Goal: Task Accomplishment & Management: Manage account settings

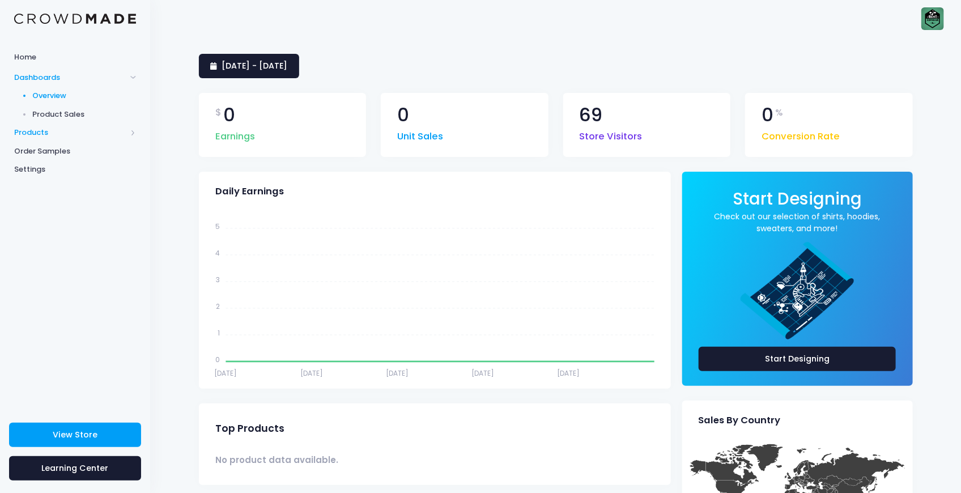
click at [37, 134] on span "Products" at bounding box center [70, 132] width 112 height 11
click at [49, 109] on span "Product Builder" at bounding box center [85, 114] width 104 height 11
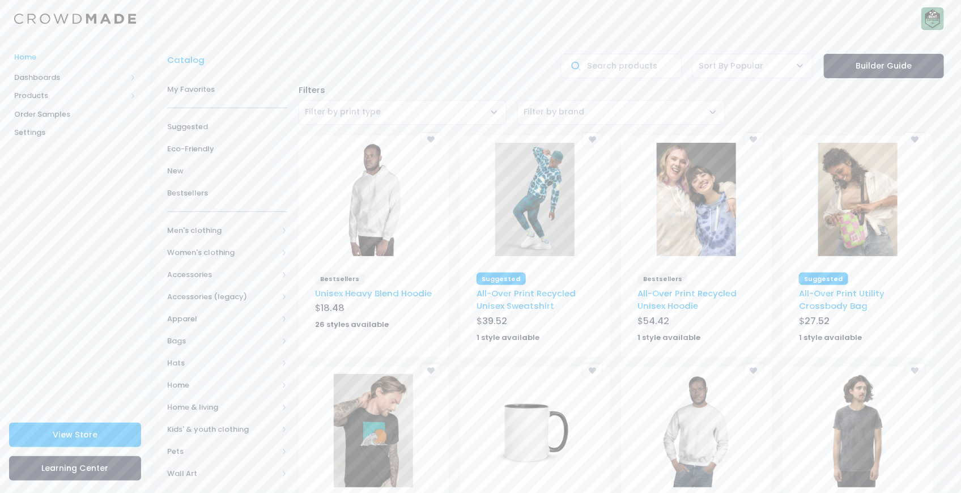
click at [35, 61] on span "Home" at bounding box center [75, 57] width 122 height 11
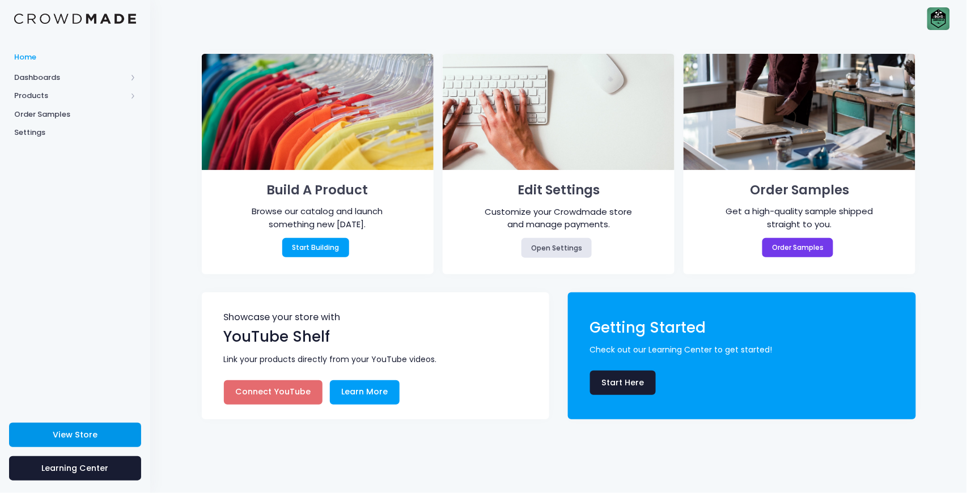
click at [71, 426] on link "View Store" at bounding box center [75, 435] width 132 height 24
click at [54, 104] on span "Products" at bounding box center [75, 96] width 150 height 19
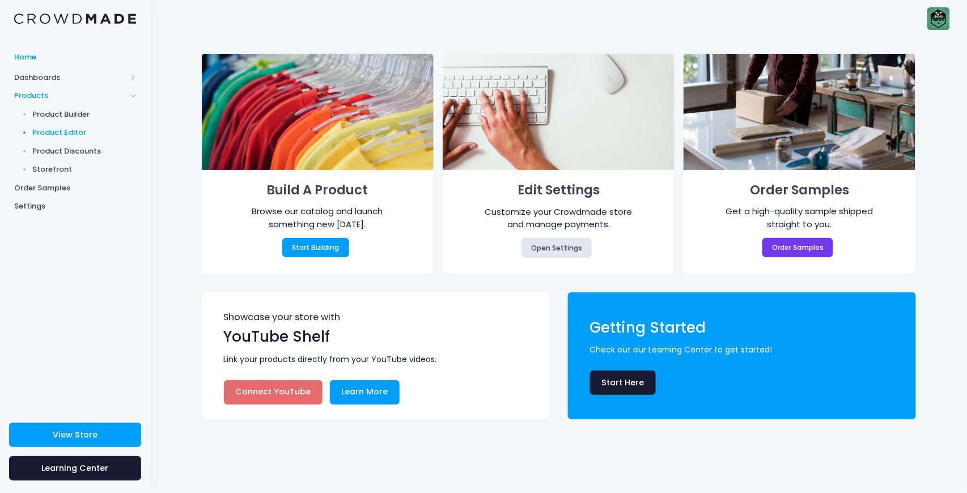
click at [76, 133] on span "Product Editor" at bounding box center [85, 132] width 104 height 11
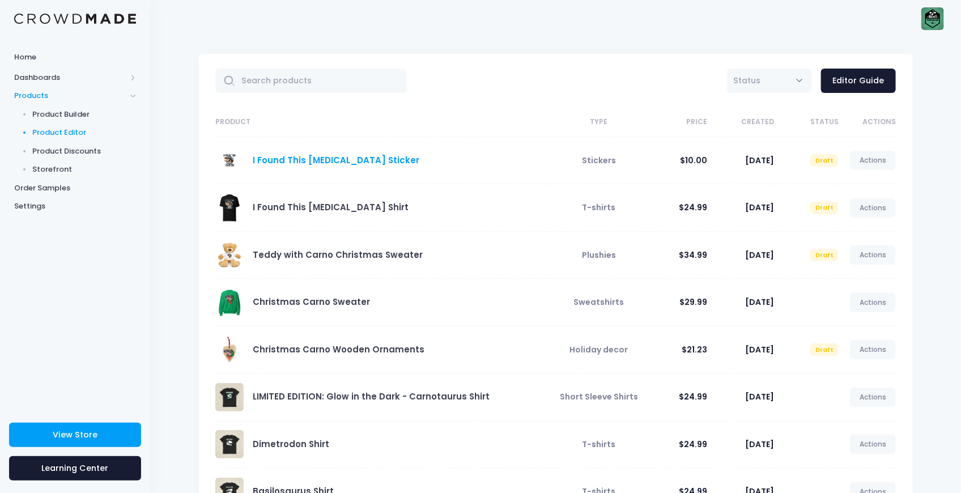
click at [330, 156] on link "I Found This [MEDICAL_DATA] Sticker" at bounding box center [336, 160] width 167 height 12
click at [229, 159] on span at bounding box center [229, 160] width 28 height 28
click at [322, 159] on link "I Found This Humerus Sticker" at bounding box center [336, 160] width 167 height 12
drag, startPoint x: 322, startPoint y: 159, endPoint x: 486, endPoint y: 129, distance: 166.5
click at [486, 129] on th "Product" at bounding box center [382, 122] width 334 height 29
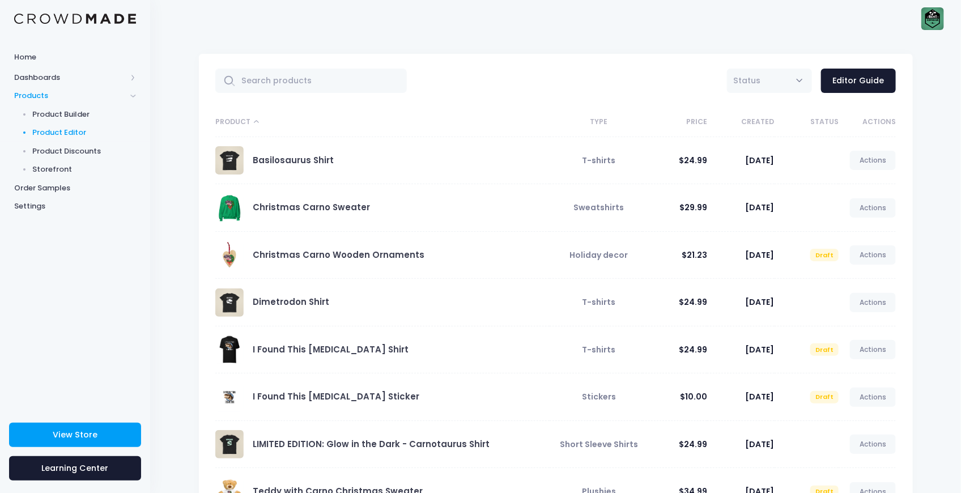
scroll to position [28, 0]
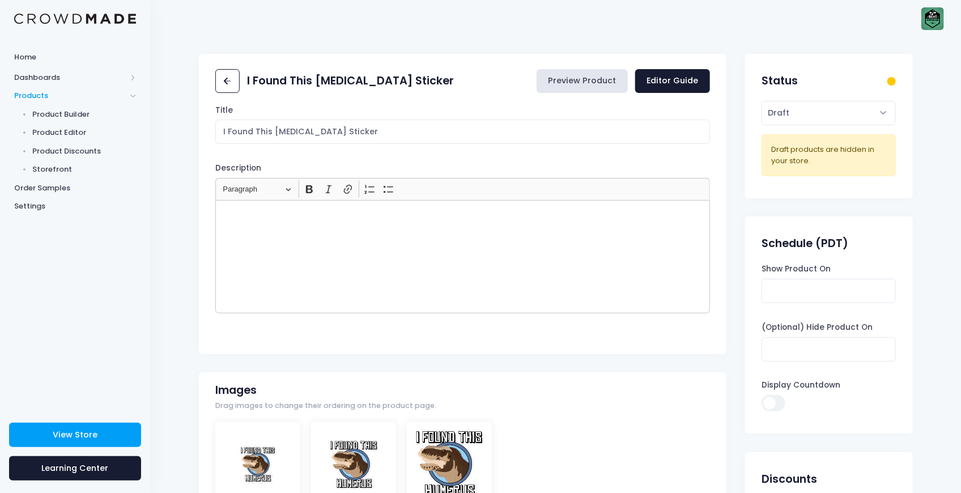
click at [606, 83] on link "Preview Product" at bounding box center [582, 81] width 91 height 24
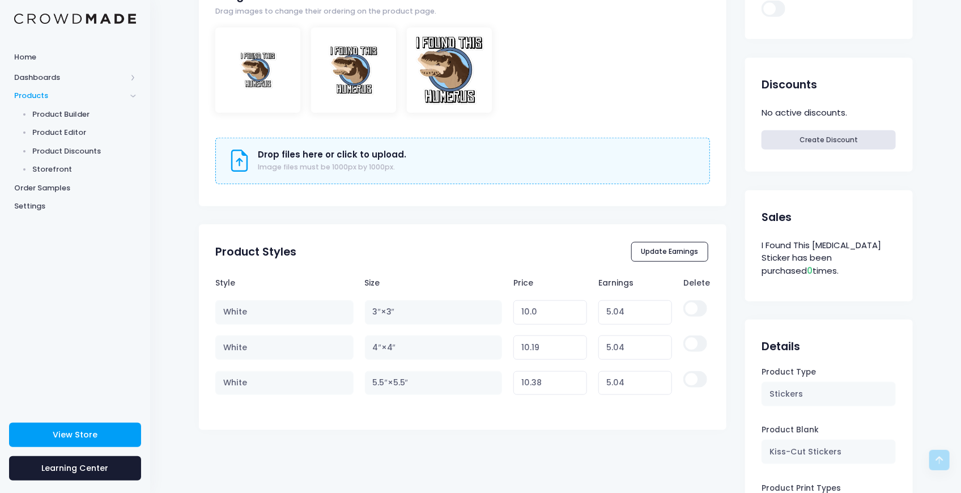
scroll to position [415, 0]
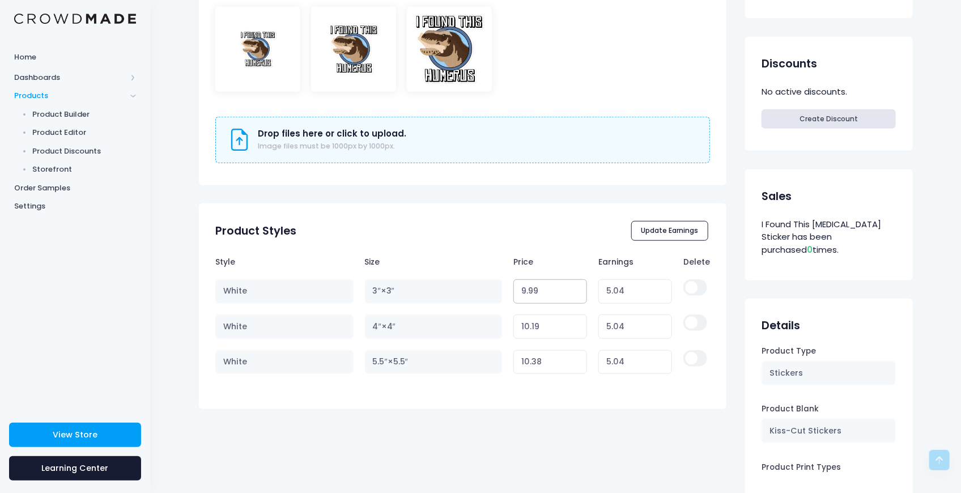
type input "9.99"
click at [572, 296] on input "9.99" at bounding box center [550, 291] width 74 height 24
type input "5.03"
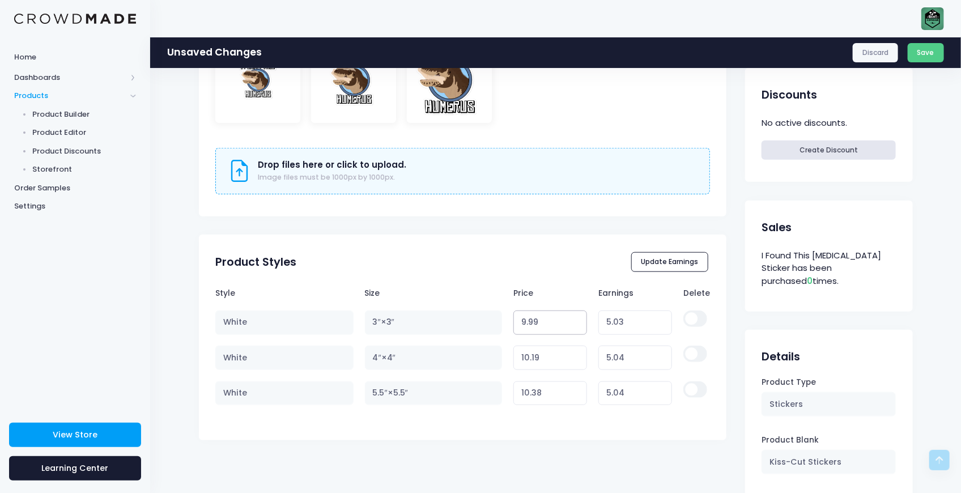
click at [482, 322] on tr "White 3″×3″ 9.99 Variant price must be at least $4.96 and not more than $250 5.…" at bounding box center [462, 322] width 495 height 35
type input "5"
type input "0.04"
type input "5"
click at [546, 350] on input "10.19" at bounding box center [550, 358] width 74 height 24
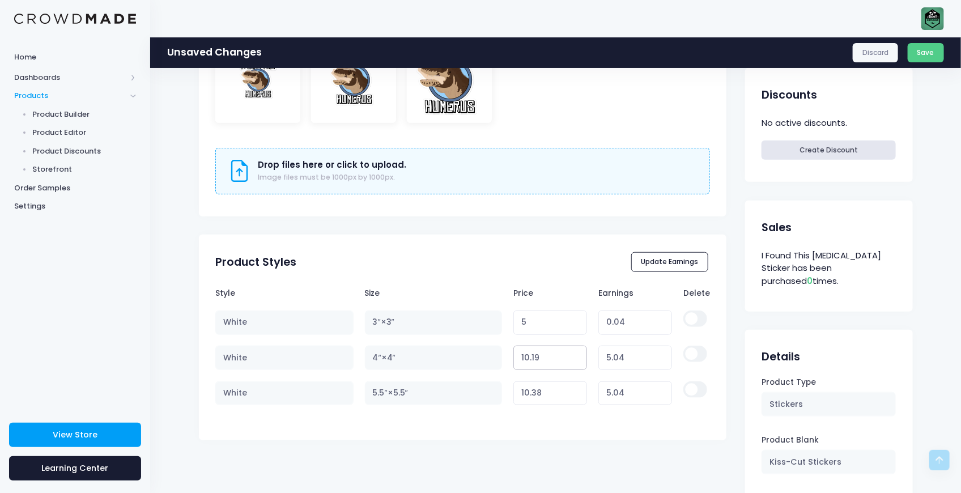
click at [492, 351] on tr "White 4″×4″ 10.19 Variant price must be at least $5.15 and not more than $250 5…" at bounding box center [462, 357] width 495 height 35
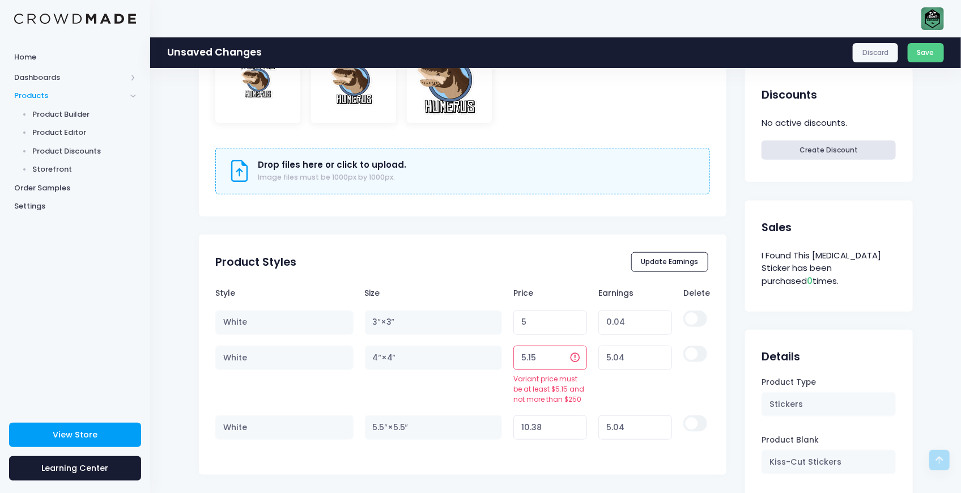
type input "5.15"
type input "0.00"
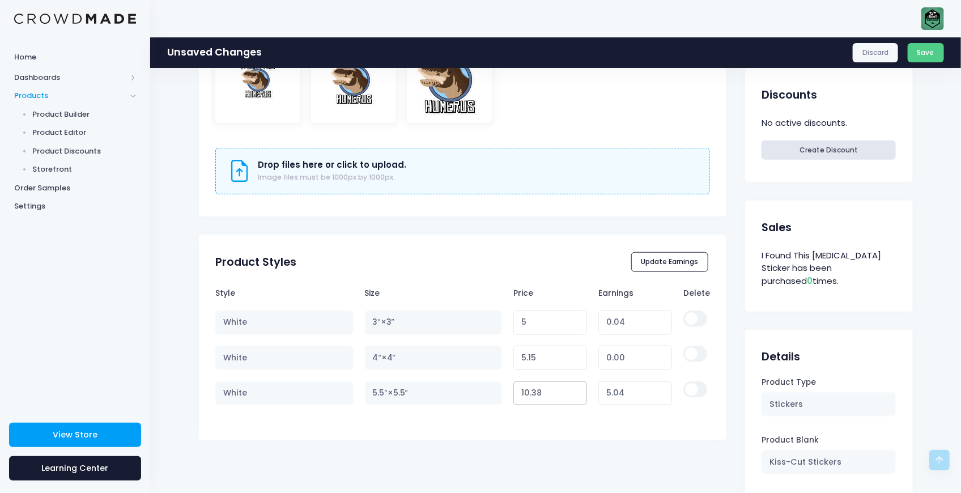
click at [556, 425] on div "Style Size Price Earnings Delete White 3″×3″ 5 Variant price must be at least $…" at bounding box center [463, 357] width 528 height 151
click at [487, 385] on tr "White 5.5″×5.5″ 10.38 Variant price must be at least $5.34 and not more than $2…" at bounding box center [462, 393] width 495 height 35
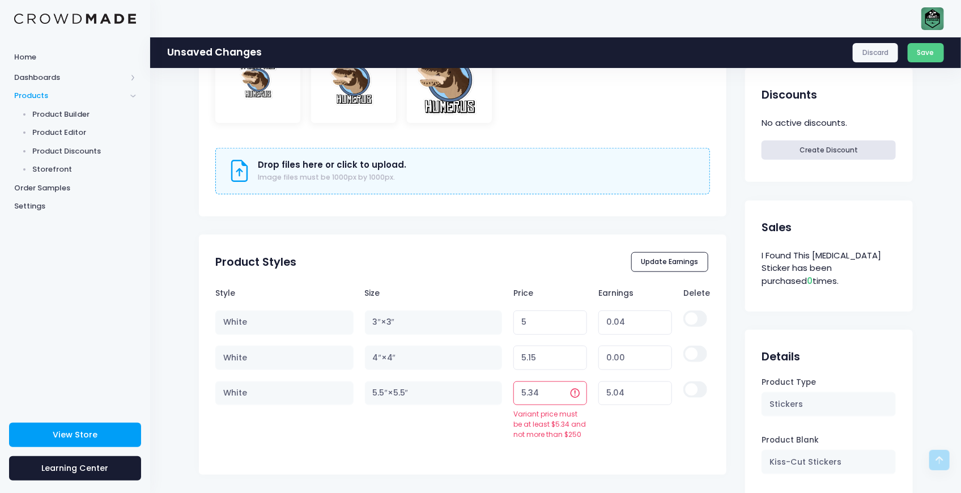
type input "5.34"
type input "0.00"
click at [603, 450] on div "I Found This Humerus Sticker Preview Product Editor Guide Title I Found This Hu…" at bounding box center [463, 123] width 528 height 906
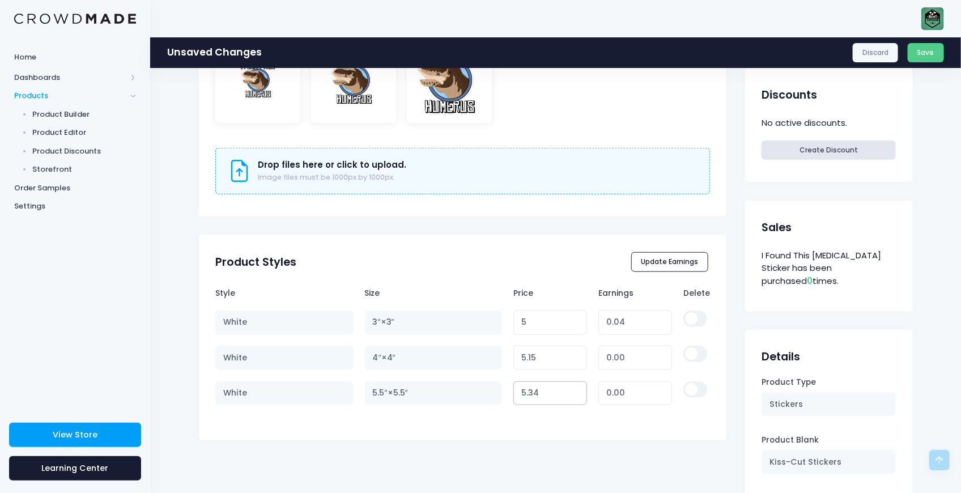
click at [551, 397] on input "5.34" at bounding box center [550, 393] width 74 height 24
click at [554, 353] on input "5.15" at bounding box center [550, 358] width 74 height 24
type input "5.16"
click at [573, 351] on input "5.16" at bounding box center [550, 358] width 74 height 24
type input "0.01"
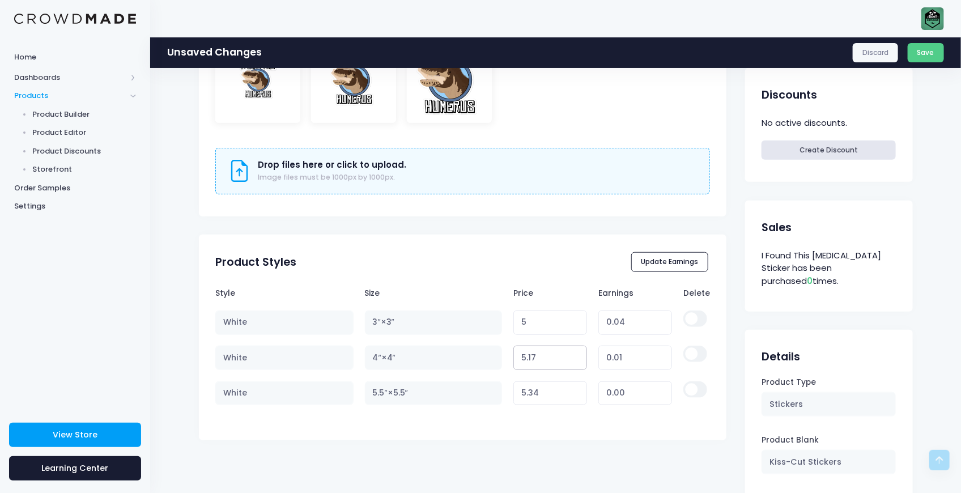
type input "5.17"
click at [573, 351] on input "5.17" at bounding box center [550, 358] width 74 height 24
type input "0.02"
click at [573, 351] on input "5.18" at bounding box center [550, 358] width 74 height 24
type input "5.19"
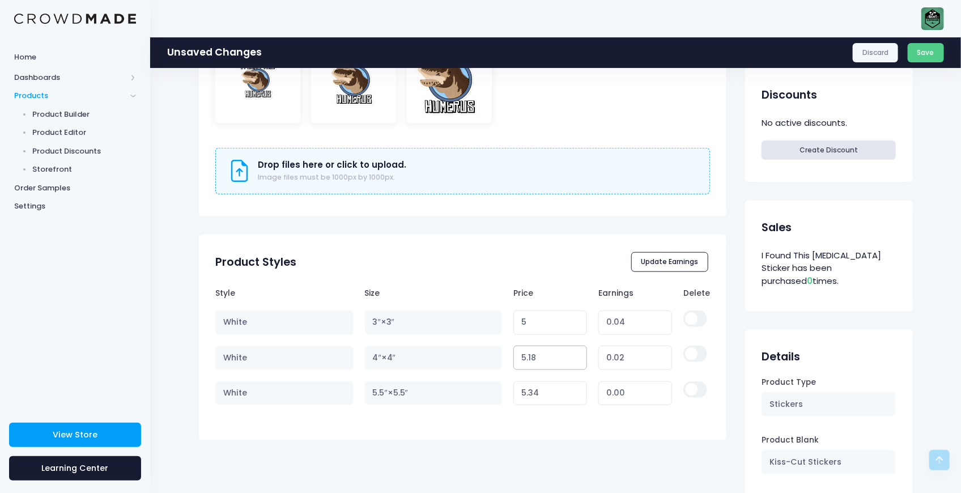
type input "0.03"
type input "5.19"
click at [573, 351] on input "5.19" at bounding box center [550, 358] width 74 height 24
type input "0.04"
type input "5.2"
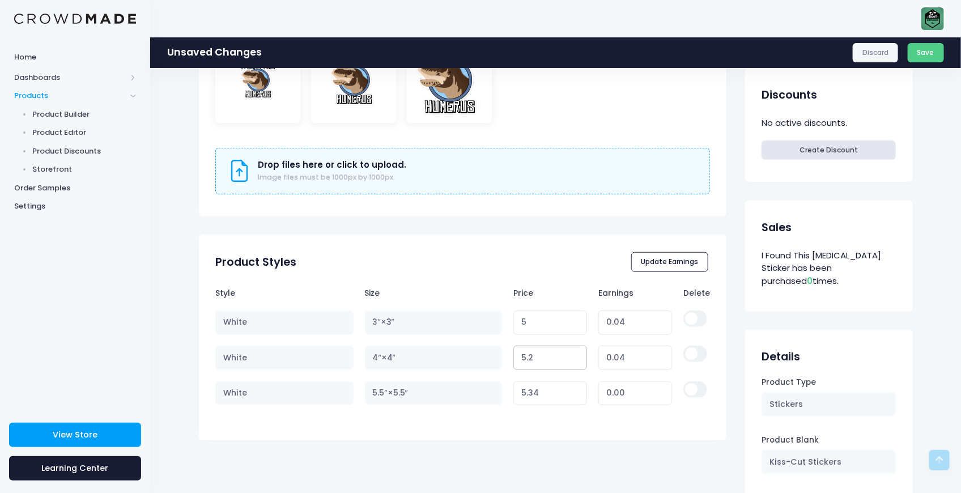
click at [573, 351] on input "5.2" at bounding box center [550, 358] width 74 height 24
type input "0.05"
type input "5.21"
click at [573, 351] on input "5.21" at bounding box center [550, 358] width 74 height 24
type input "0.06"
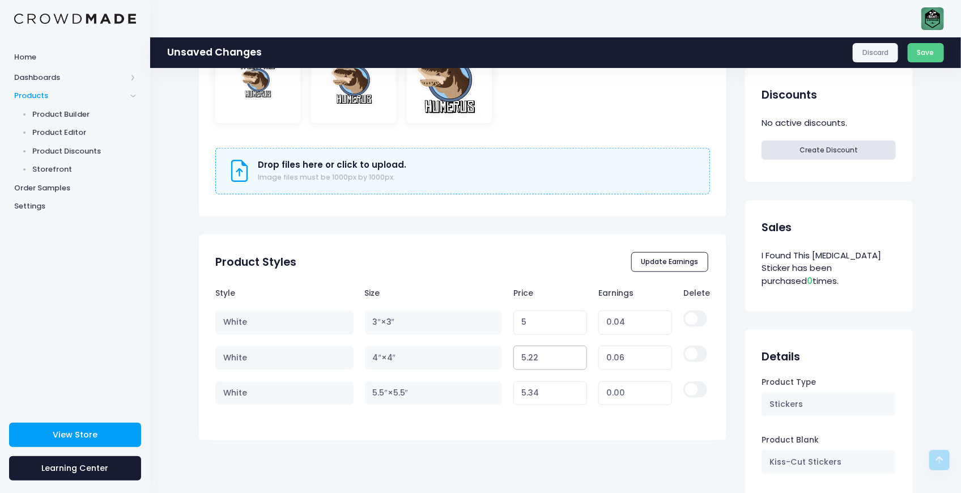
type input "5.22"
click at [573, 351] on input "5.22" at bounding box center [550, 358] width 74 height 24
type input "0.07"
type input "5.23"
click at [573, 351] on input "5.23" at bounding box center [550, 358] width 74 height 24
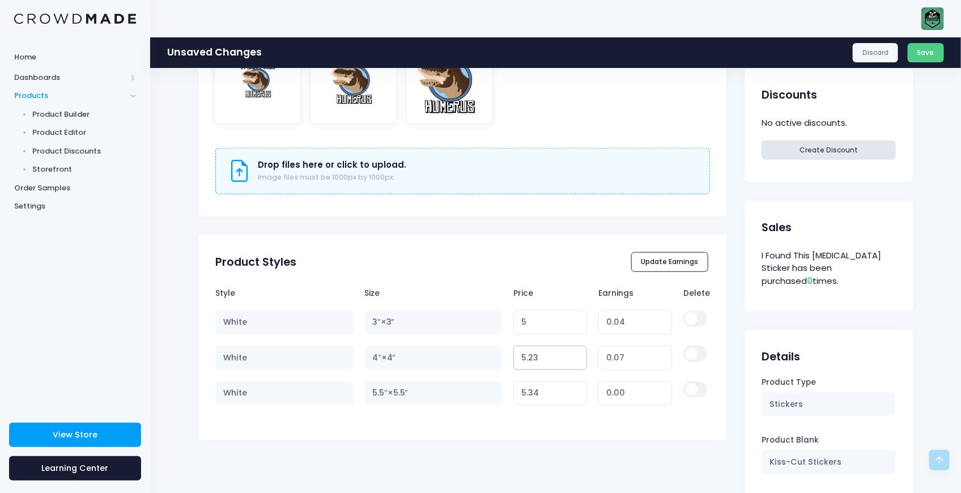
type input "0.08"
type input "5.24"
click at [573, 351] on input "5.24" at bounding box center [550, 358] width 74 height 24
type input "0.09"
type input "5.25"
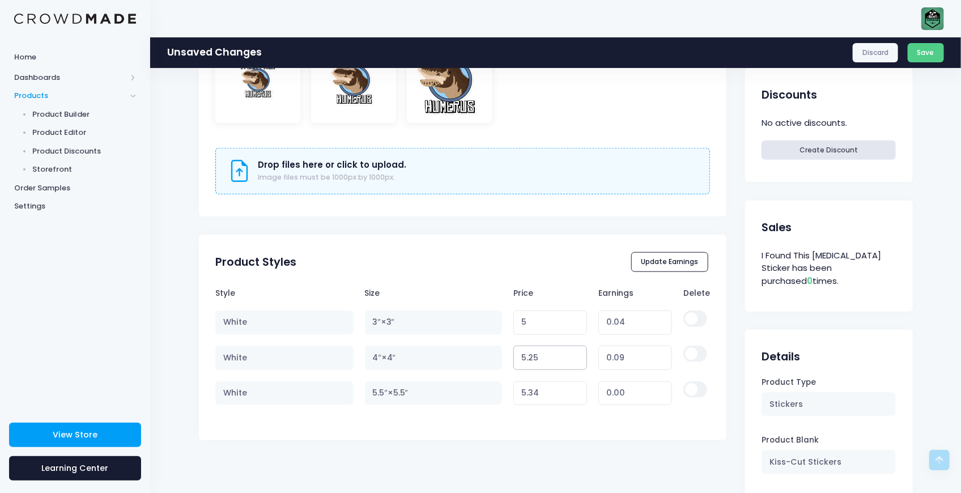
click at [573, 351] on input "5.25" at bounding box center [550, 358] width 74 height 24
type input "0.10"
click at [486, 354] on tr "White 4″×4″ 5.25 Variant price must be at least $5.15 and not more than $250 0.…" at bounding box center [462, 357] width 495 height 35
type input "6"
type input "0.85"
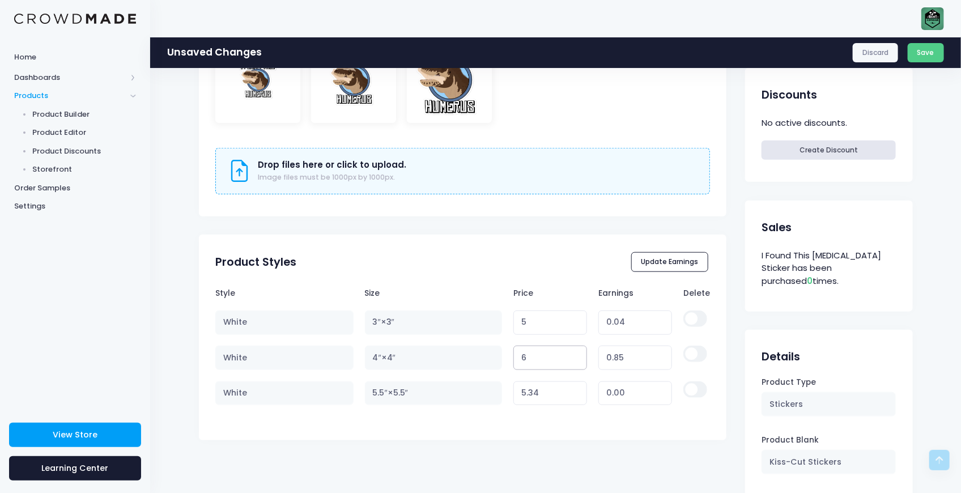
click at [482, 353] on tr "White 4″×4″ 6 Variant price must be at least $5.15 and not more than $250 0.85" at bounding box center [462, 357] width 495 height 35
type input "7"
type input "1.85"
type input "7"
click at [497, 390] on tr "White 5.5″×5.5″ 5.34 Variant price must be at least $5.34 and not more than $25…" at bounding box center [462, 393] width 495 height 35
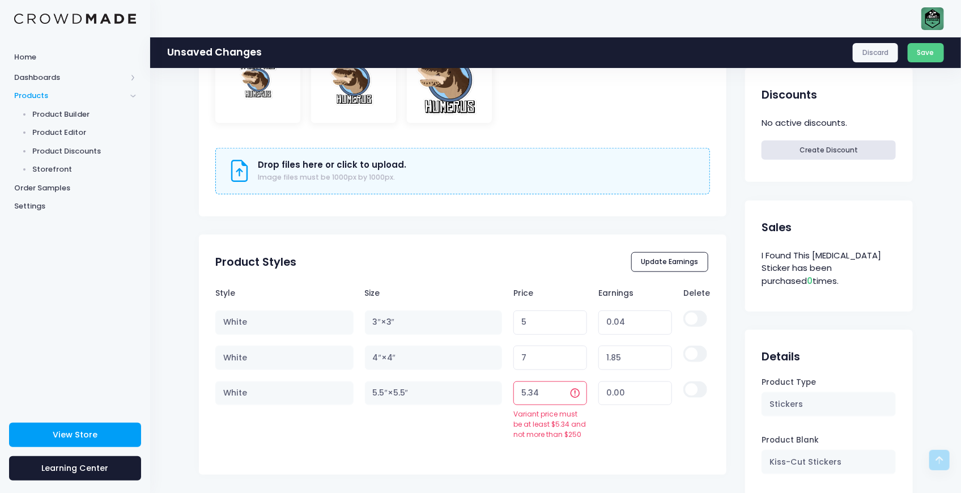
type input "5.340"
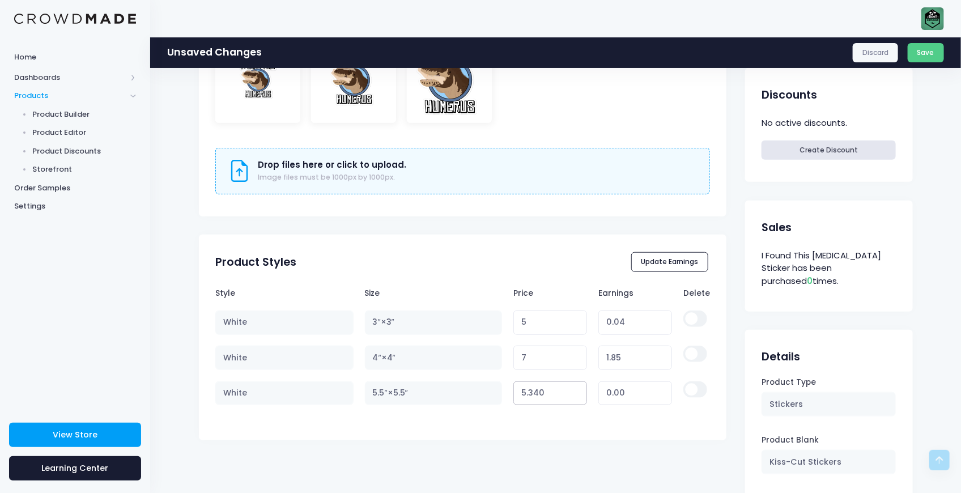
click at [488, 386] on tr "White 5.5″×5.5″ 5.340 Variant price must be at least $5.34 and not more than $2…" at bounding box center [462, 393] width 495 height 35
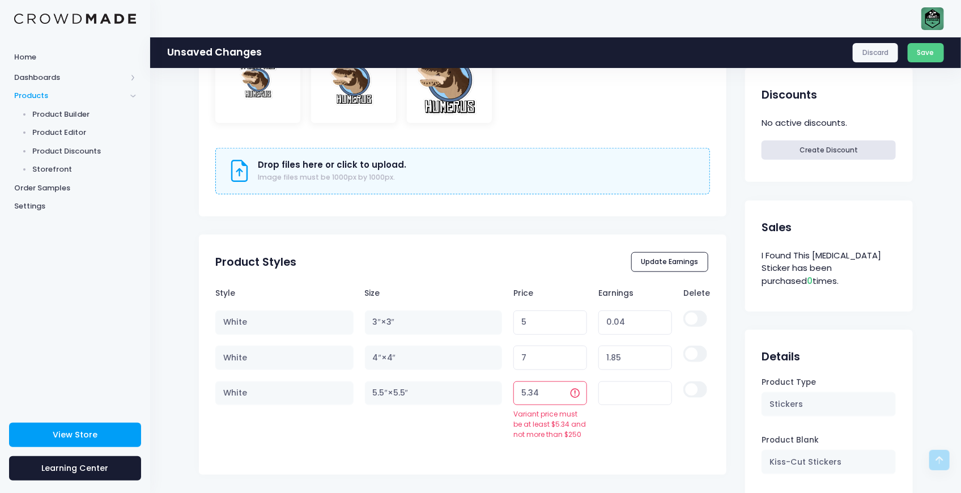
type input "5.340"
type input "0.00"
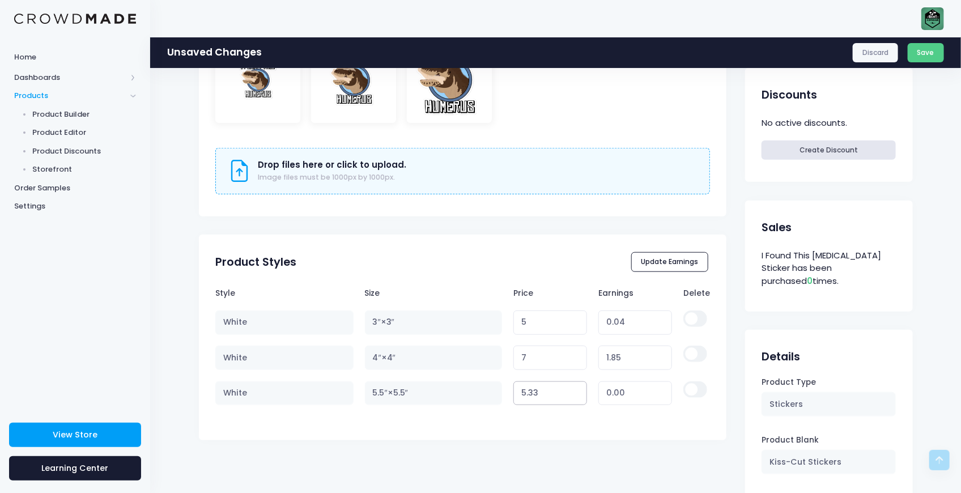
click at [573, 394] on input "5.33" at bounding box center [550, 393] width 74 height 24
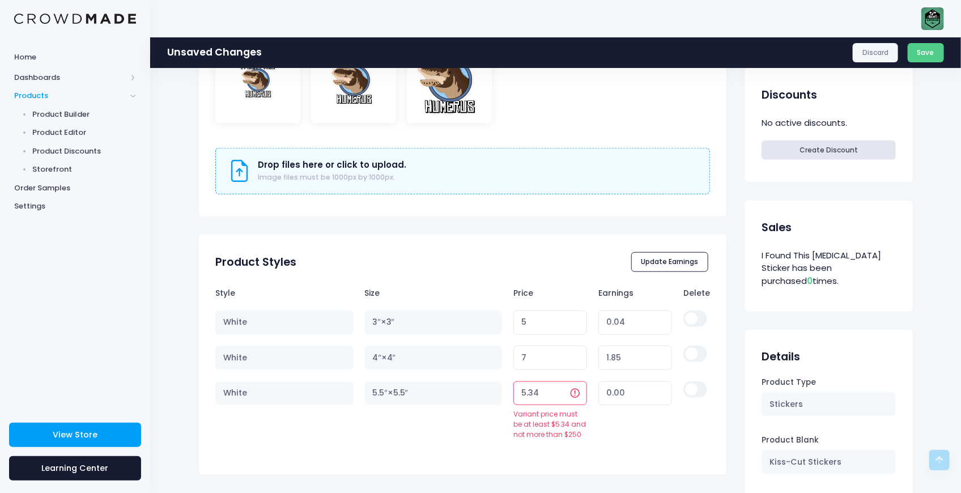
click at [573, 394] on input "5.34" at bounding box center [550, 393] width 74 height 24
click at [561, 390] on input "5.34" at bounding box center [550, 393] width 74 height 24
type input "5.35"
click at [557, 389] on input "5.35" at bounding box center [550, 393] width 74 height 24
type input "0.01"
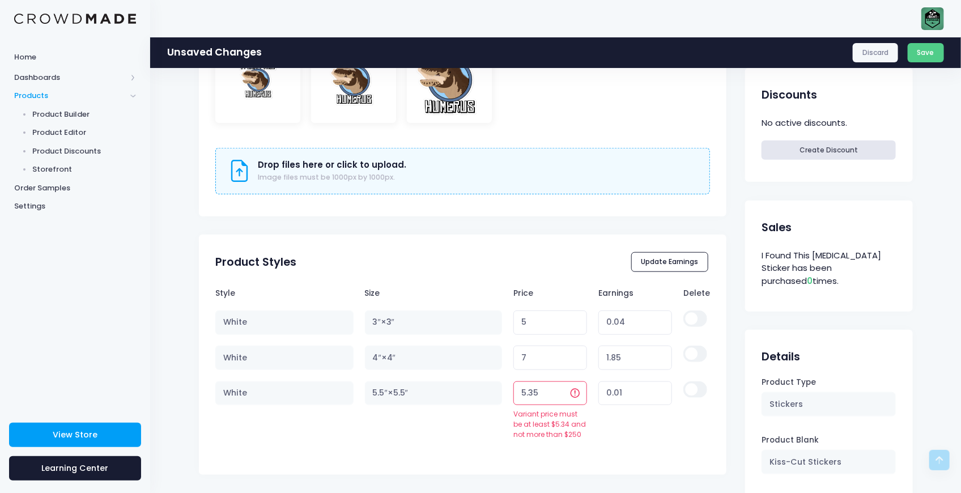
click at [557, 389] on input "5.35" at bounding box center [550, 393] width 74 height 24
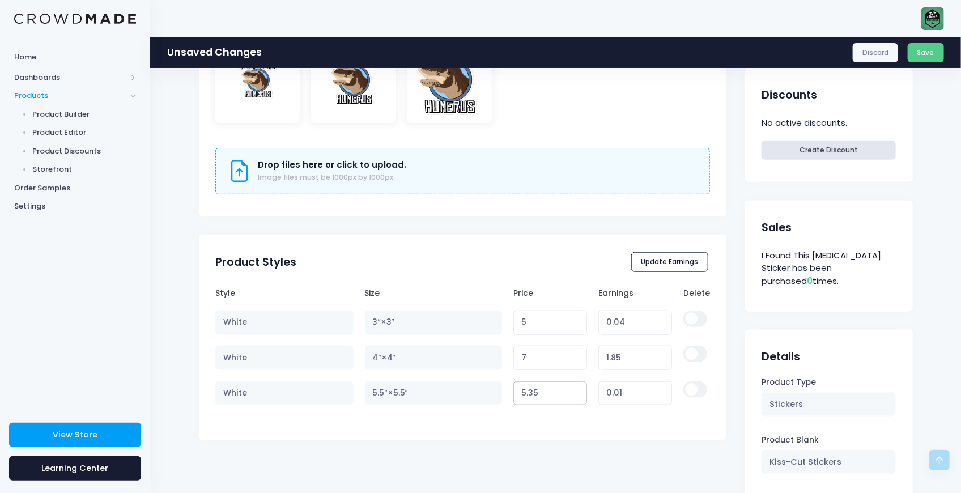
click at [557, 389] on input "5.35" at bounding box center [550, 393] width 74 height 24
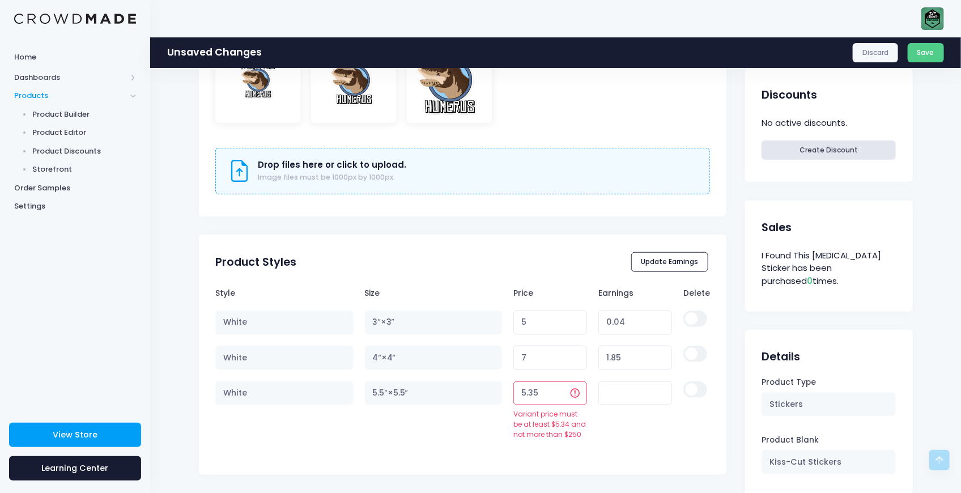
click at [557, 389] on input "5.35" at bounding box center [550, 393] width 74 height 24
type input "5.36"
click at [557, 389] on input "5.36" at bounding box center [550, 393] width 74 height 24
type input "0.02"
click at [557, 389] on input "5.36" at bounding box center [550, 393] width 74 height 24
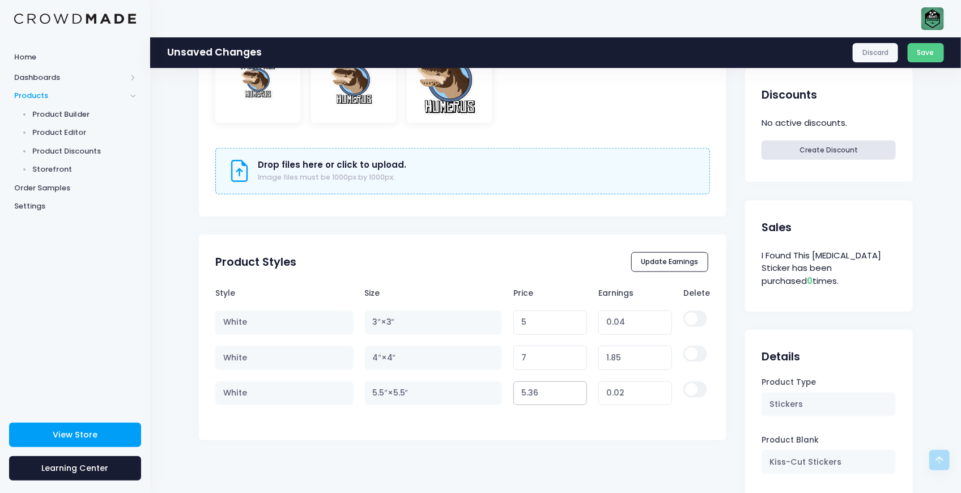
click at [557, 389] on input "5.36" at bounding box center [550, 393] width 74 height 24
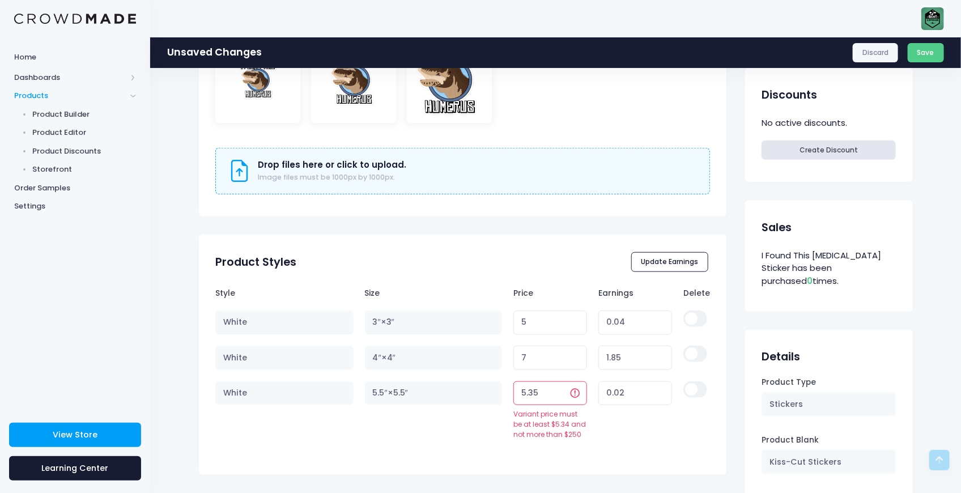
type input "5.35"
click at [558, 389] on input "5.35" at bounding box center [550, 393] width 74 height 24
type input "0.01"
click at [558, 389] on input "5.35" at bounding box center [550, 393] width 74 height 24
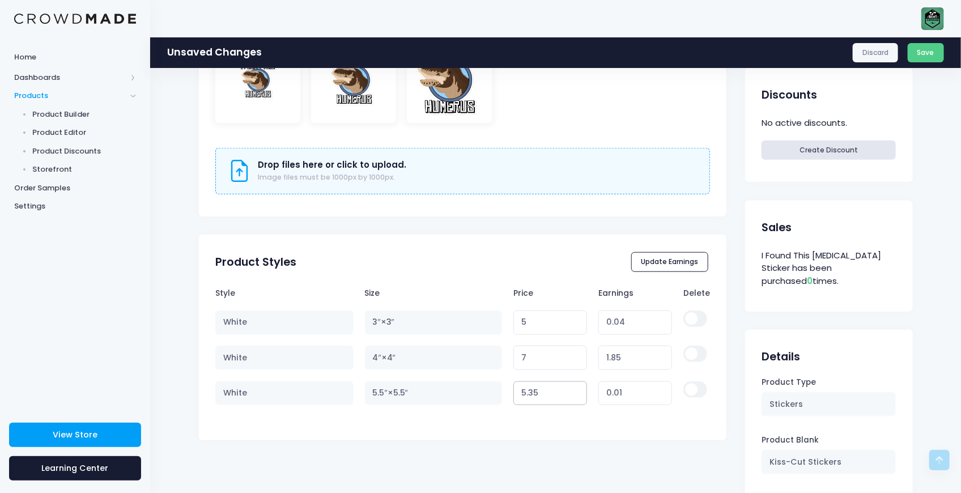
click at [558, 389] on input "5.35" at bounding box center [550, 393] width 74 height 24
type input "10"
type input "4.66"
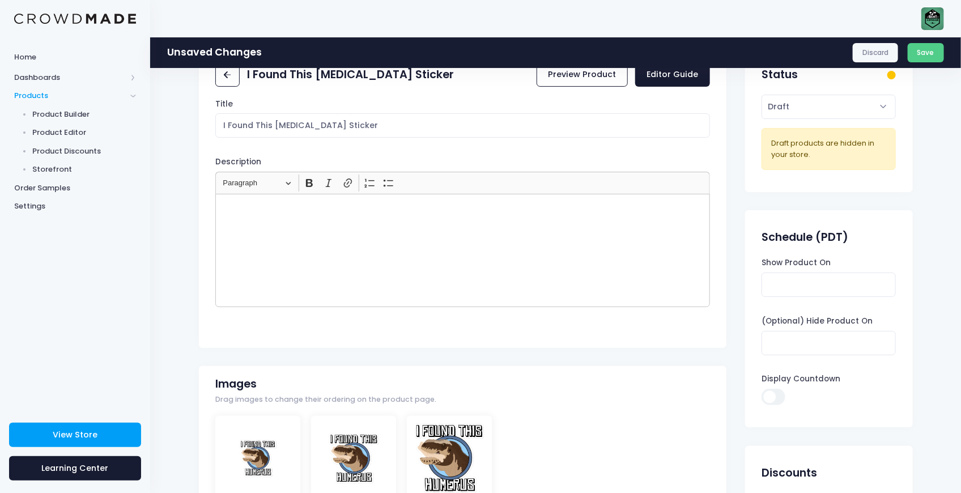
scroll to position [0, 0]
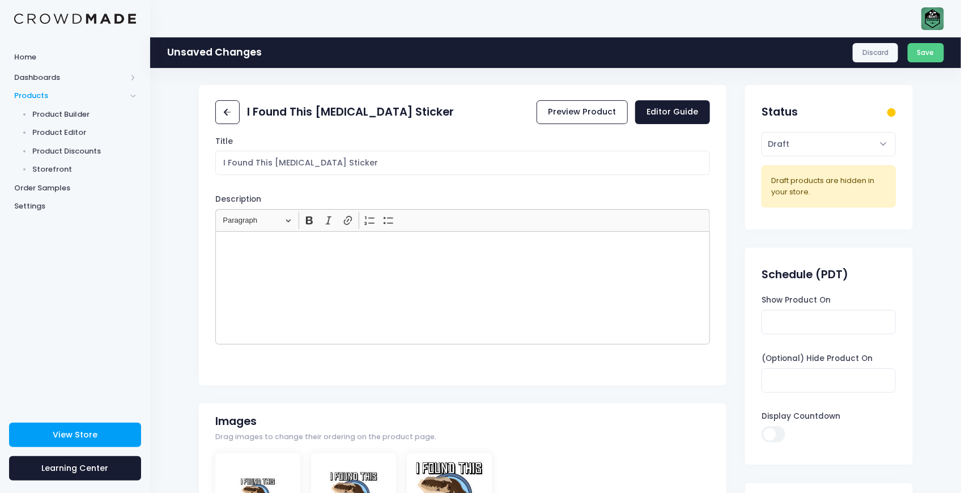
type input "10"
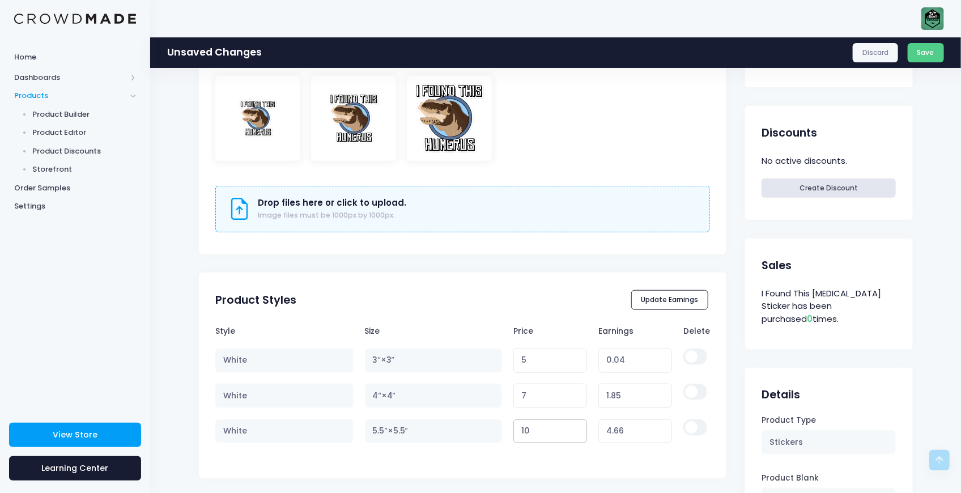
scroll to position [377, 0]
drag, startPoint x: 563, startPoint y: 353, endPoint x: 552, endPoint y: 353, distance: 10.8
click at [552, 353] on input "5" at bounding box center [550, 360] width 74 height 24
click at [490, 353] on tr "White 3″×3″ 5 Variant price must be at least $4.96 and not more than $250 0.04" at bounding box center [462, 360] width 495 height 35
type input "6"
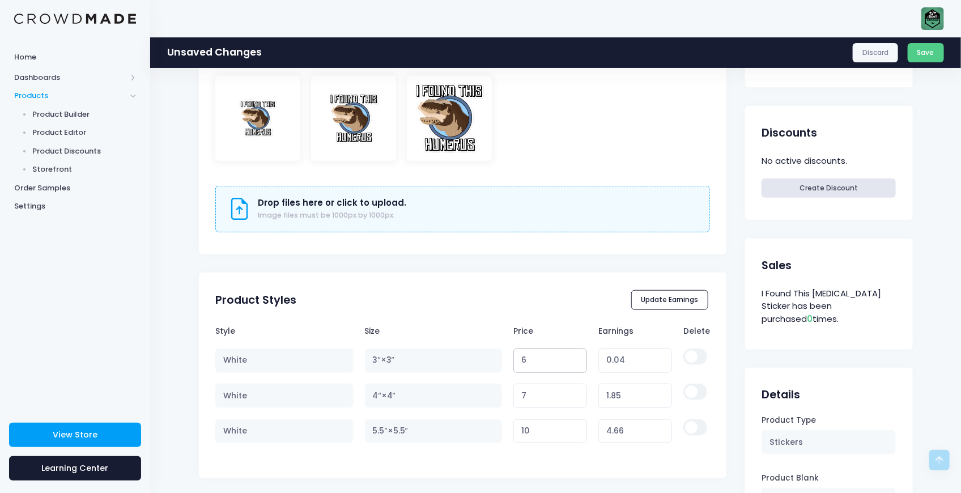
type input "1.04"
click at [533, 393] on input "7" at bounding box center [550, 396] width 74 height 24
drag, startPoint x: 533, startPoint y: 393, endPoint x: 517, endPoint y: 391, distance: 16.6
click at [517, 391] on input "7" at bounding box center [550, 396] width 74 height 24
click at [530, 369] on input "6" at bounding box center [550, 360] width 74 height 24
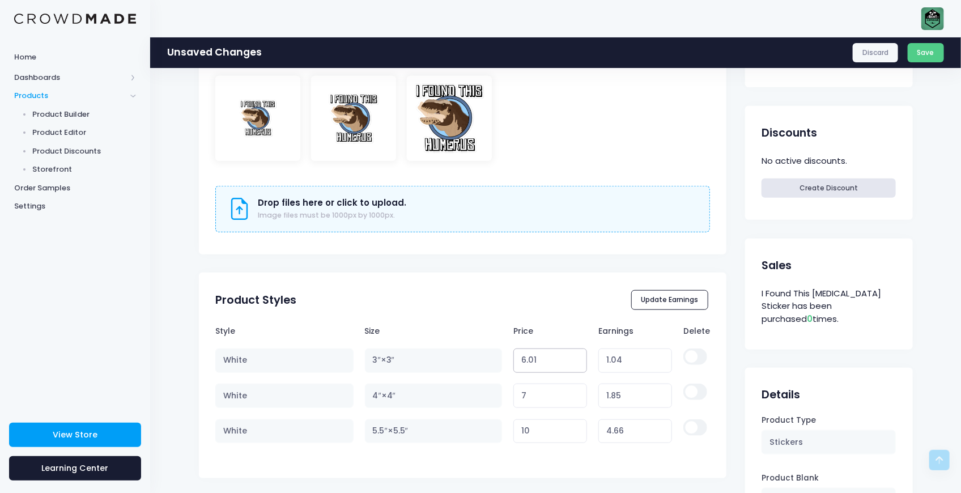
type input "6.01"
click at [571, 354] on input "6.01" at bounding box center [550, 360] width 74 height 24
type input "1.05"
click at [485, 360] on tr "White 3″×3″ 6.01 Variant price must be at least $4.96 and not more than $250 1.…" at bounding box center [462, 360] width 495 height 35
type input "7"
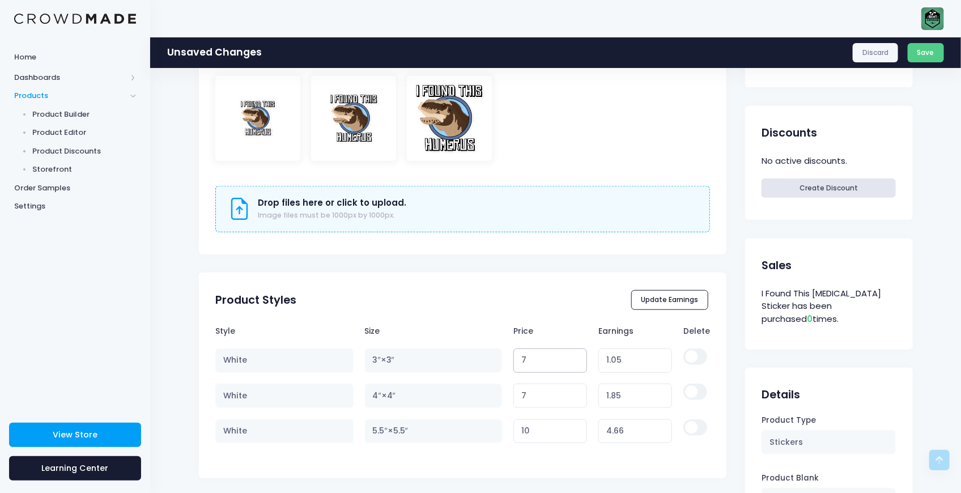
type input "2.04"
drag, startPoint x: 531, startPoint y: 362, endPoint x: 512, endPoint y: 359, distance: 20.1
click at [513, 359] on input "7" at bounding box center [550, 360] width 74 height 24
type input "7"
click at [552, 409] on td "7 Variant price must be at least $5.15 and not more than $250" at bounding box center [550, 395] width 85 height 35
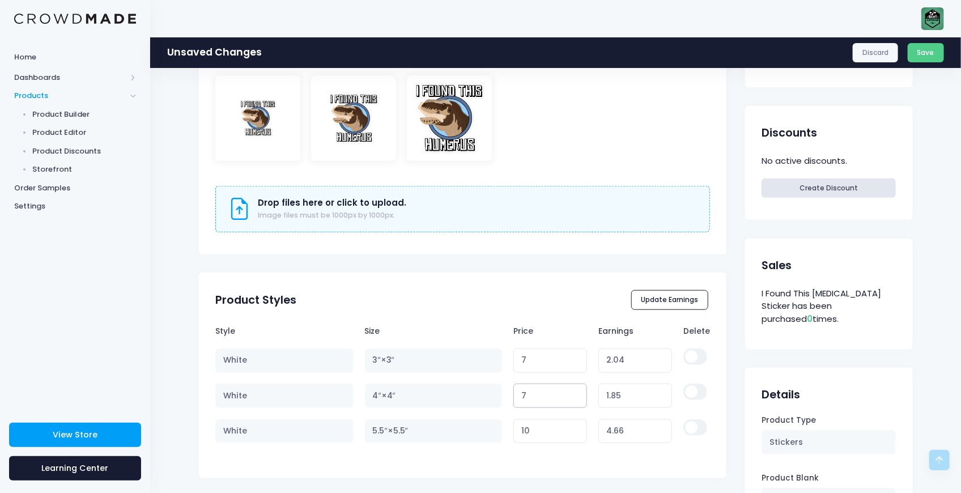
click at [548, 399] on input "7" at bounding box center [550, 396] width 74 height 24
drag, startPoint x: 521, startPoint y: 391, endPoint x: 516, endPoint y: 390, distance: 5.9
click at [516, 390] on input "7" at bounding box center [550, 396] width 74 height 24
click at [548, 450] on div "Style Size Price Earnings Delete White 3″×3″ 7 Variant price must be at least $…" at bounding box center [463, 395] width 528 height 151
click at [541, 432] on input "10" at bounding box center [550, 431] width 74 height 24
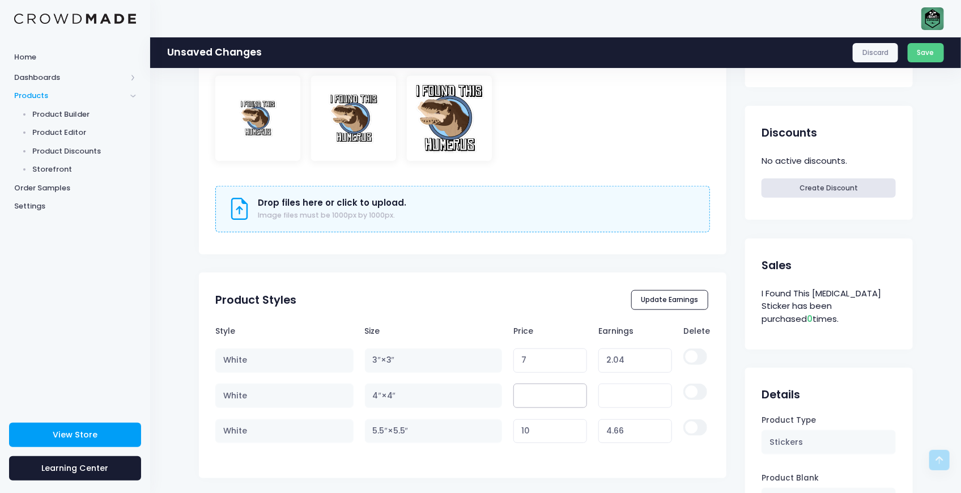
click at [543, 397] on input "number" at bounding box center [550, 396] width 74 height 24
type input "7"
type input "1.85"
click at [557, 457] on div "Style Size Price Earnings Delete White 3″×3″ 7 Variant price must be at least $…" at bounding box center [463, 395] width 528 height 151
click at [535, 398] on input "7" at bounding box center [550, 396] width 74 height 24
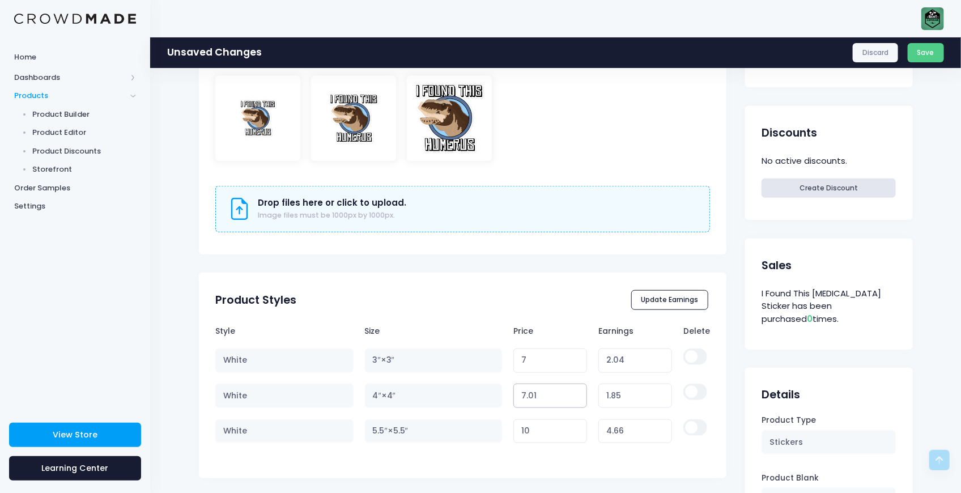
type input "7.01"
click at [572, 393] on input "7.01" at bounding box center [550, 396] width 74 height 24
type input "1.86"
click at [572, 393] on input "7.02" at bounding box center [550, 396] width 74 height 24
type input "7.03"
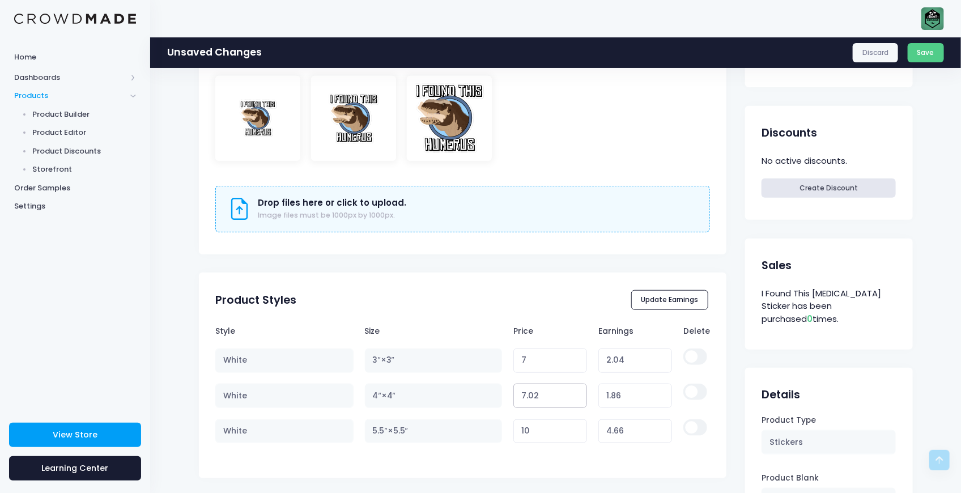
type input "1.87"
type input "7.03"
click at [572, 393] on input "7.03" at bounding box center [550, 396] width 74 height 24
type input "1.88"
type input "7.04"
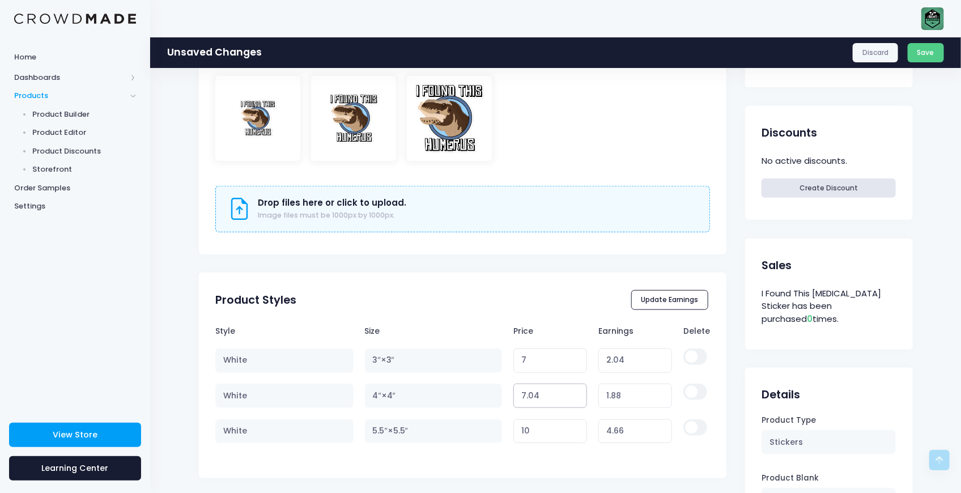
click at [572, 393] on input "7.04" at bounding box center [550, 396] width 74 height 24
type input "1.89"
type input "7.05"
click at [572, 393] on input "7.05" at bounding box center [550, 396] width 74 height 24
type input "1.90"
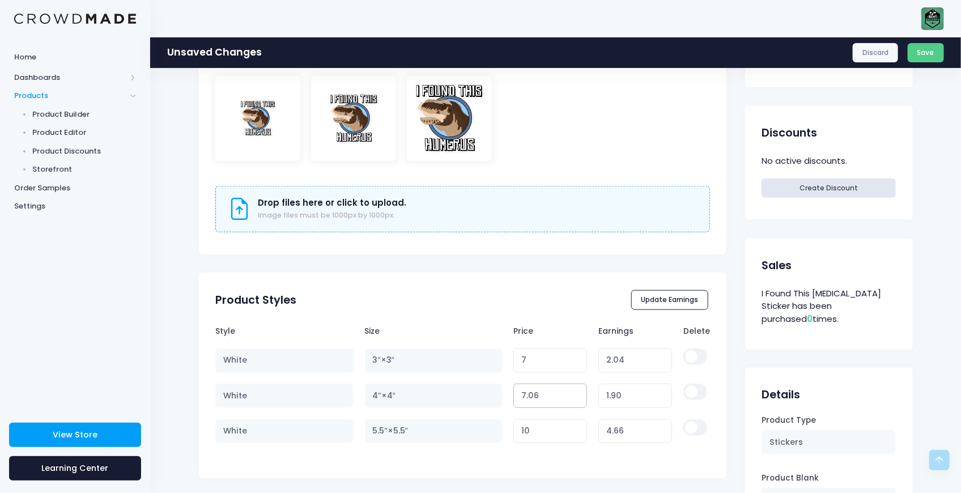
type input "7.06"
click at [572, 393] on input "7.06" at bounding box center [550, 396] width 74 height 24
type input "1.91"
type input "7.07"
click at [572, 393] on input "7.07" at bounding box center [550, 396] width 74 height 24
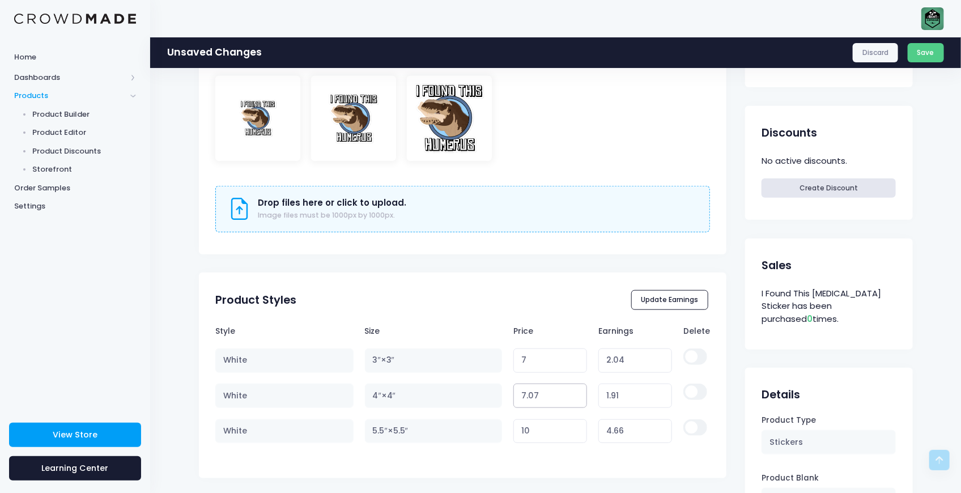
type input "1.92"
click at [478, 391] on tr "White 4″×4″ 7.07 Variant price must be at least $5.15 and not more than $250 1.…" at bounding box center [462, 395] width 495 height 35
click at [871, 58] on link "Discard" at bounding box center [876, 52] width 46 height 19
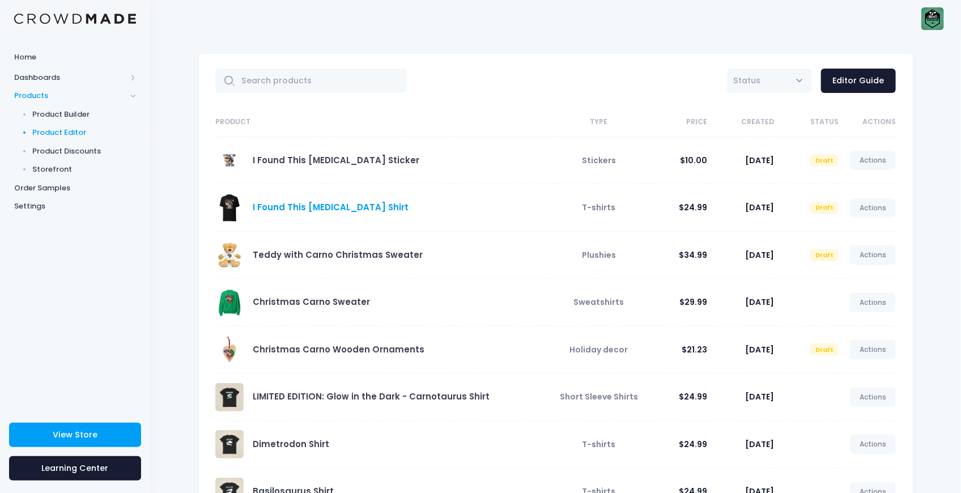
click at [343, 205] on link "I Found This [MEDICAL_DATA] Shirt" at bounding box center [331, 207] width 156 height 12
click at [236, 202] on span at bounding box center [229, 208] width 28 height 28
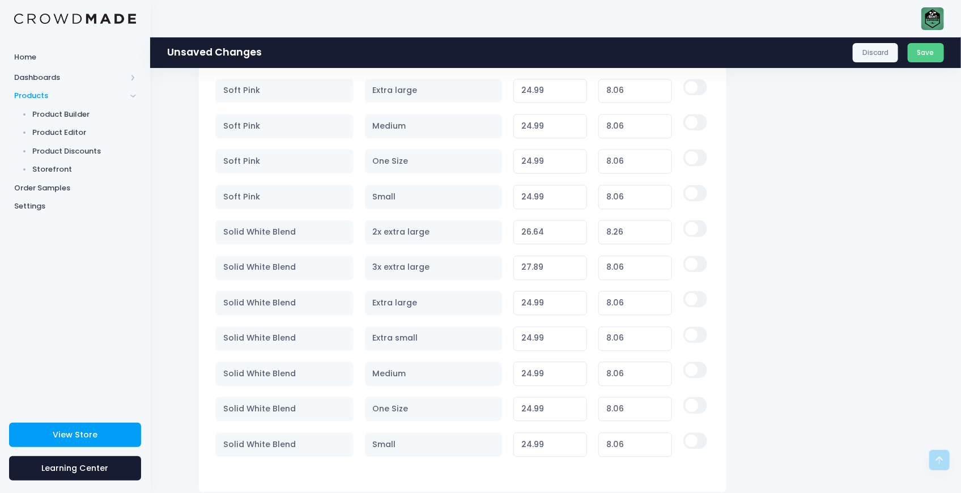
scroll to position [1354, 0]
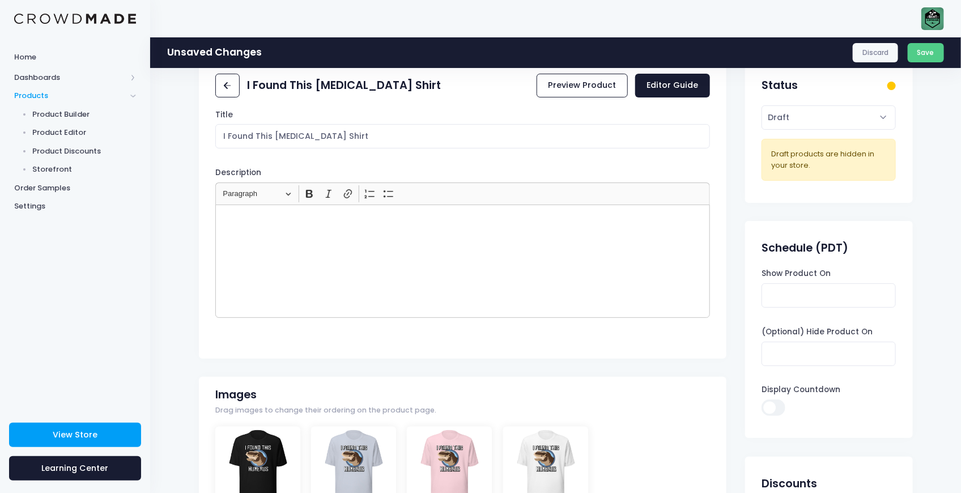
scroll to position [0, 0]
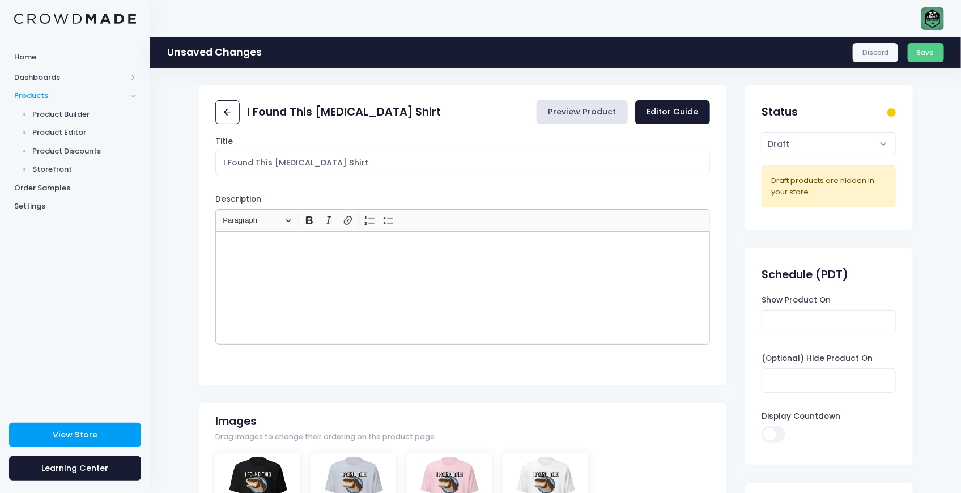
click at [584, 116] on link "Preview Product" at bounding box center [582, 112] width 91 height 24
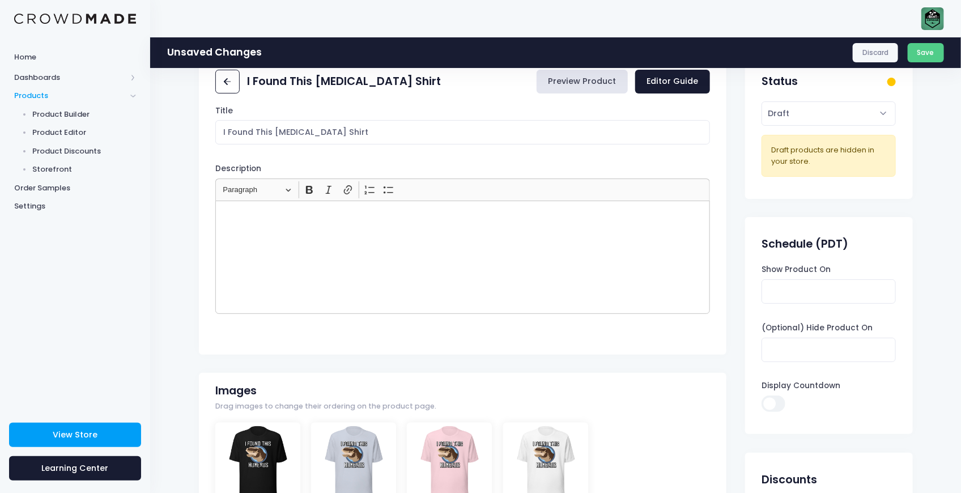
scroll to position [151, 0]
